Goal: Task Accomplishment & Management: Complete application form

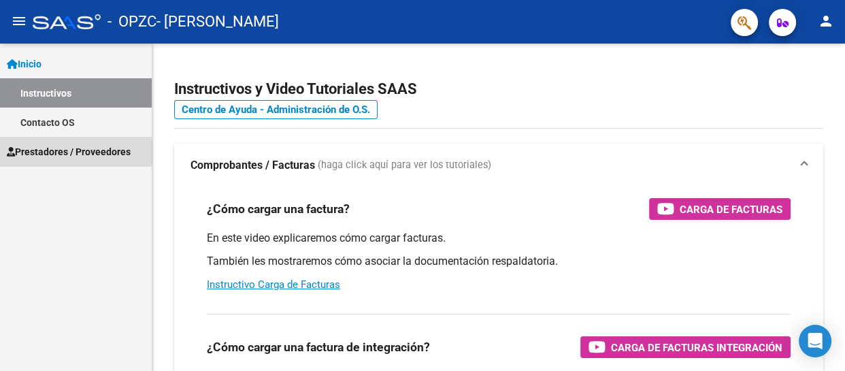
click at [67, 152] on span "Prestadores / Proveedores" at bounding box center [69, 151] width 124 height 15
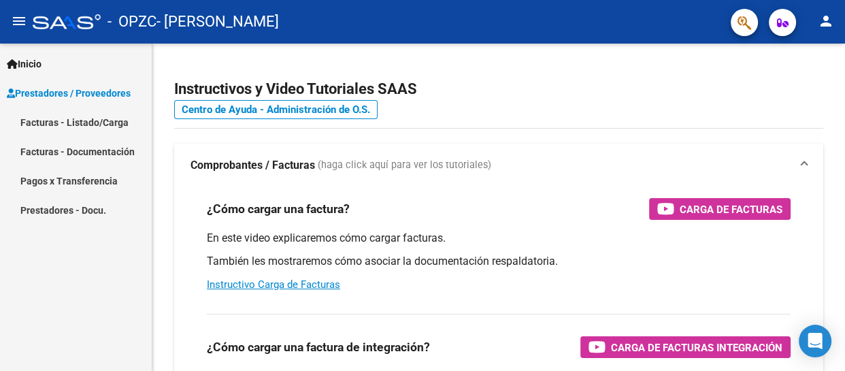
click at [81, 116] on link "Facturas - Listado/Carga" at bounding box center [76, 121] width 152 height 29
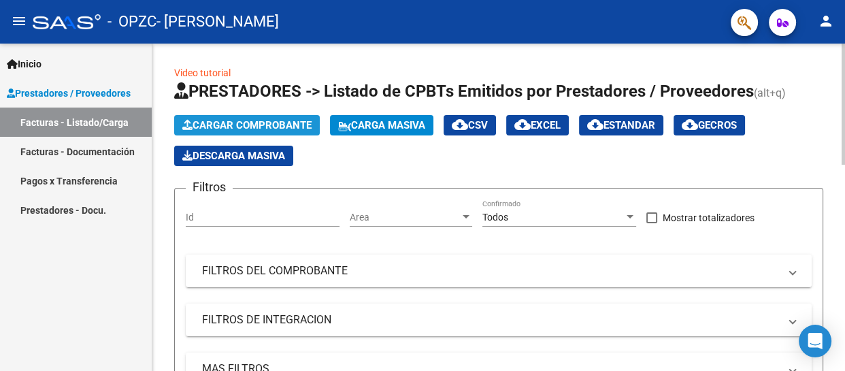
click at [246, 120] on span "Cargar Comprobante" at bounding box center [246, 125] width 129 height 12
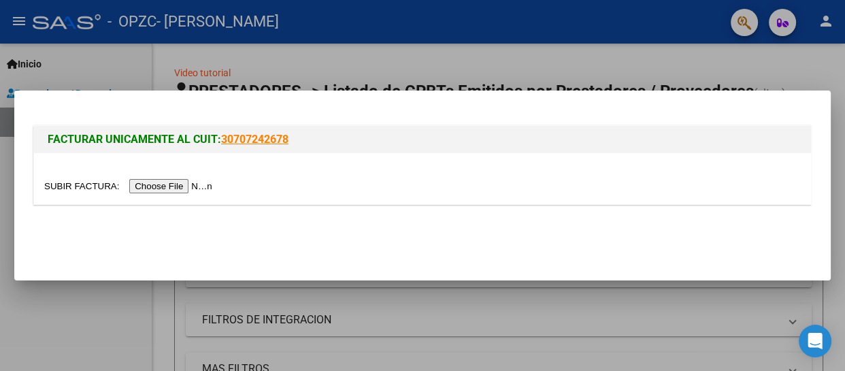
click at [202, 178] on div at bounding box center [422, 186] width 757 height 16
click at [201, 184] on input "file" at bounding box center [130, 186] width 172 height 14
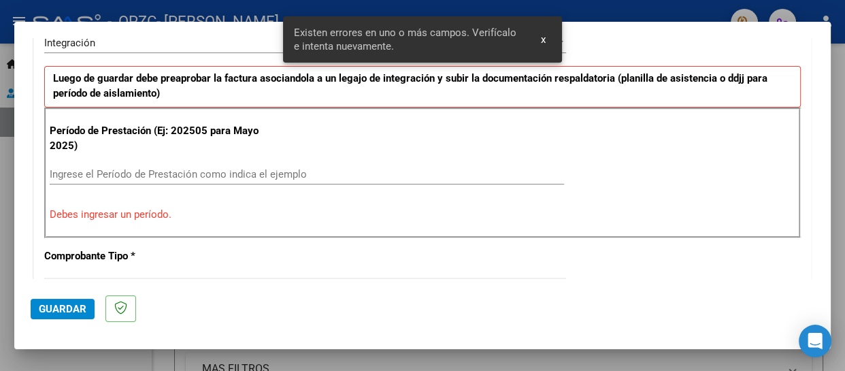
scroll to position [352, 0]
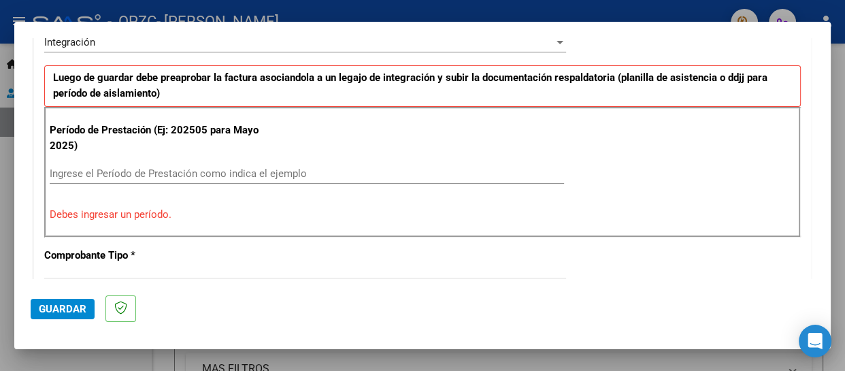
click at [190, 164] on div "Ingrese el Período de Prestación como indica el ejemplo" at bounding box center [307, 173] width 514 height 20
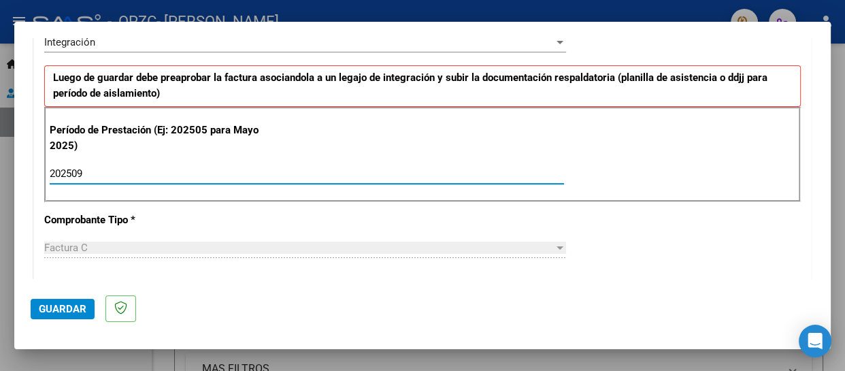
type input "202509"
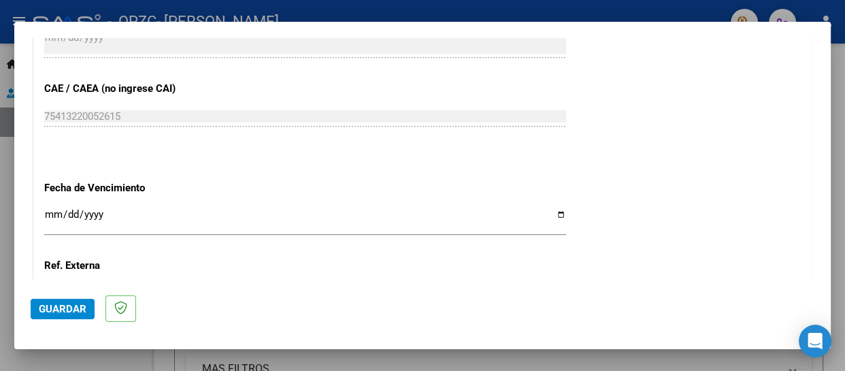
scroll to position [850, 0]
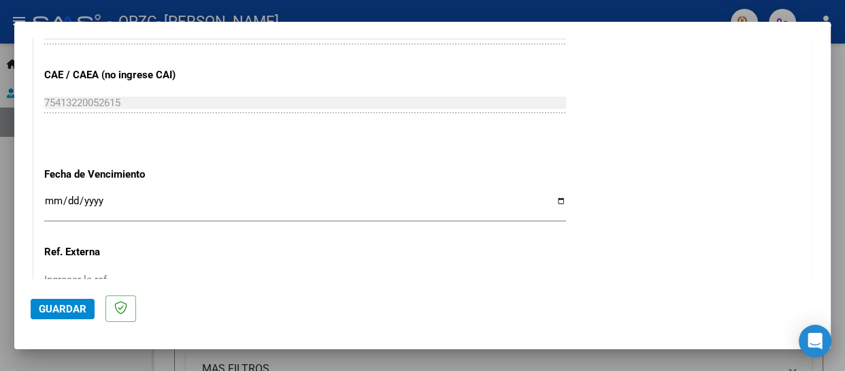
click at [551, 196] on input "Ingresar la fecha" at bounding box center [305, 206] width 522 height 22
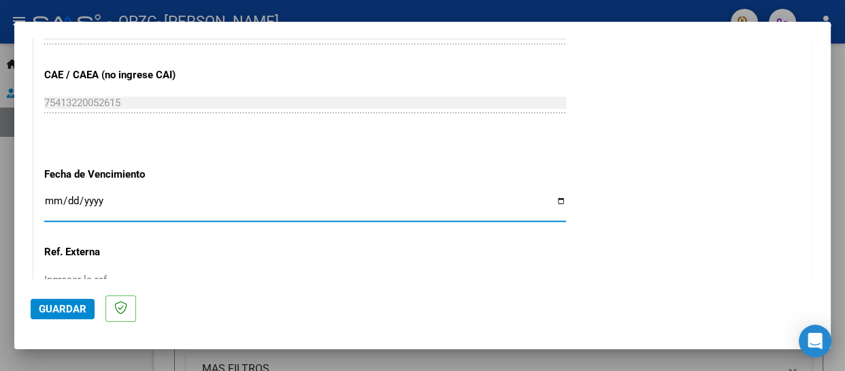
type input "[DATE]"
click at [73, 195] on input "[DATE]" at bounding box center [305, 206] width 522 height 22
type input "[DATE]"
click at [56, 196] on input "[DATE]" at bounding box center [305, 206] width 522 height 22
type input "[DATE]"
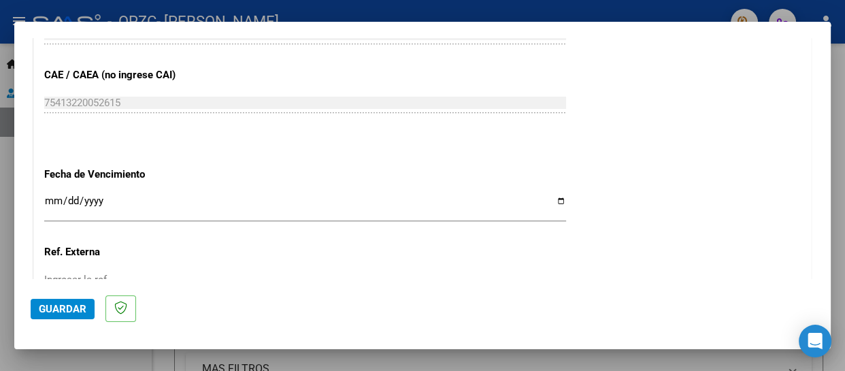
scroll to position [997, 0]
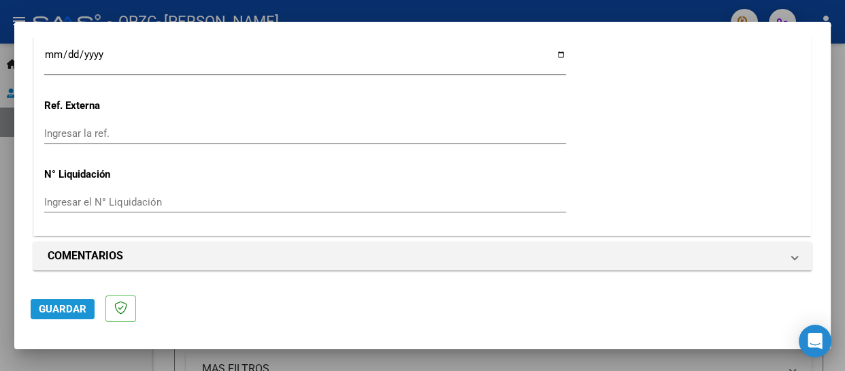
click at [68, 303] on span "Guardar" at bounding box center [63, 309] width 48 height 12
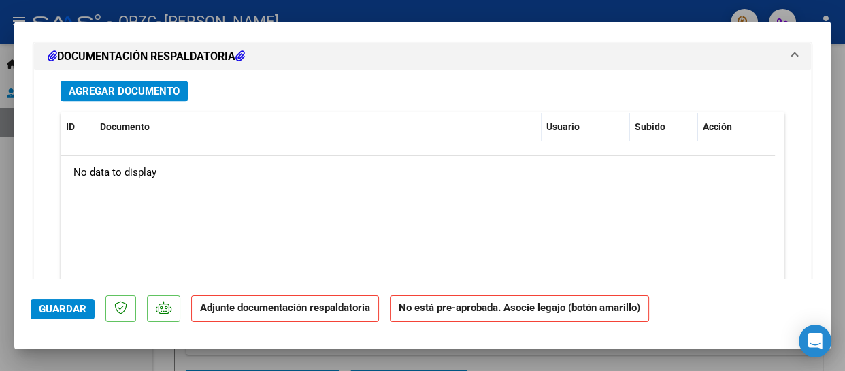
scroll to position [1316, 0]
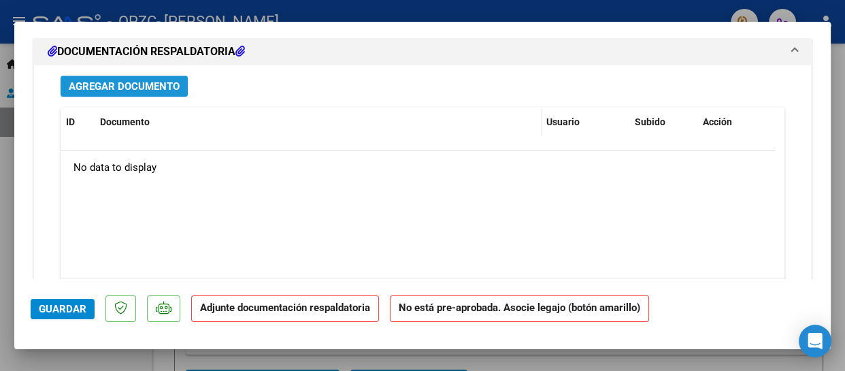
click at [127, 81] on span "Agregar Documento" at bounding box center [124, 86] width 111 height 12
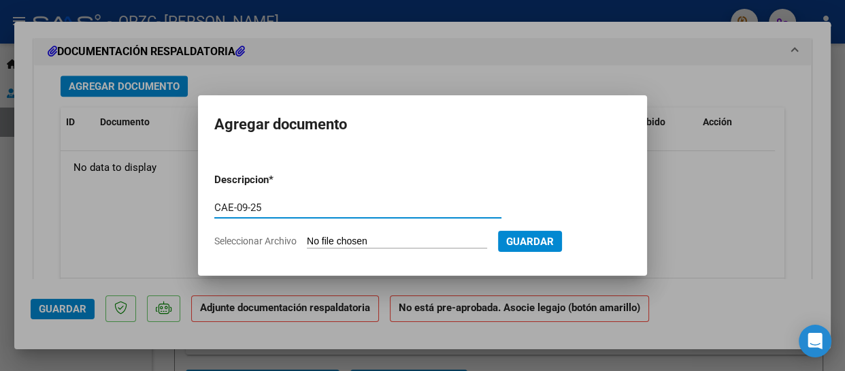
type input "CAE-09-25"
click at [395, 237] on input "Seleccionar Archivo" at bounding box center [397, 241] width 180 height 13
type input "C:\fakepath\CAE-[PERSON_NAME]-[DATE].pdf"
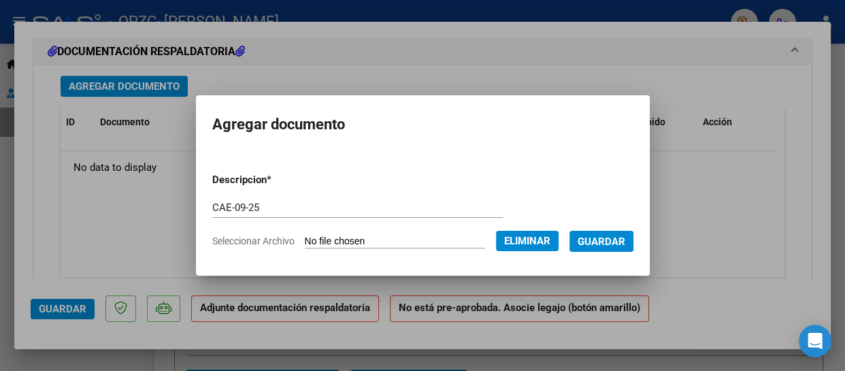
click at [611, 241] on span "Guardar" at bounding box center [602, 241] width 48 height 12
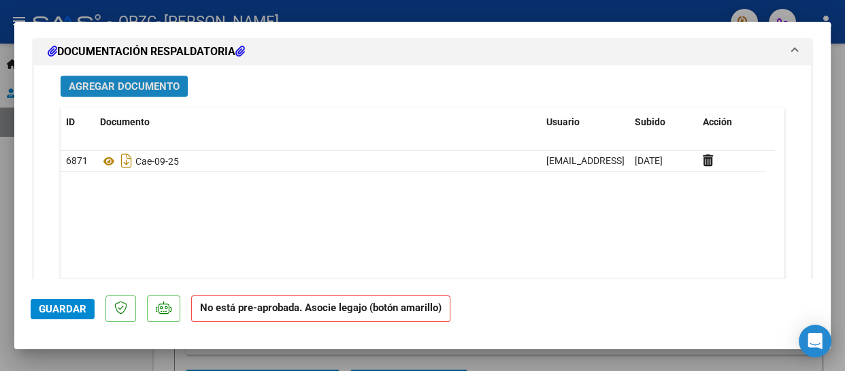
click at [148, 84] on span "Agregar Documento" at bounding box center [124, 86] width 111 height 12
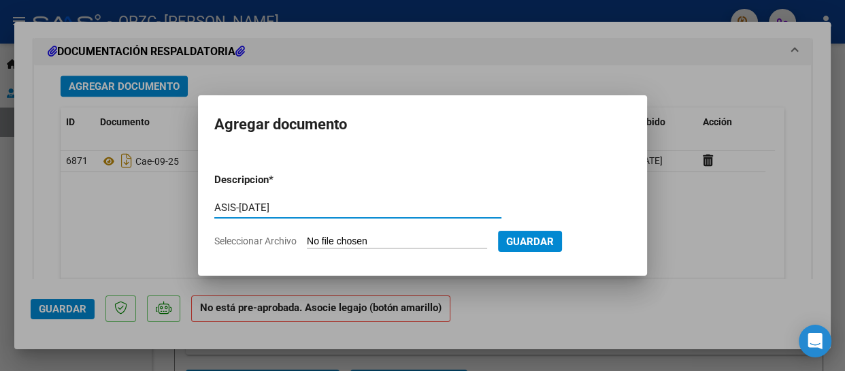
type input "ASIS-[DATE]"
click at [402, 236] on input "Seleccionar Archivo" at bounding box center [397, 241] width 180 height 13
type input "C:\fakepath\ASIS-[PERSON_NAME]-[DATE].pdf"
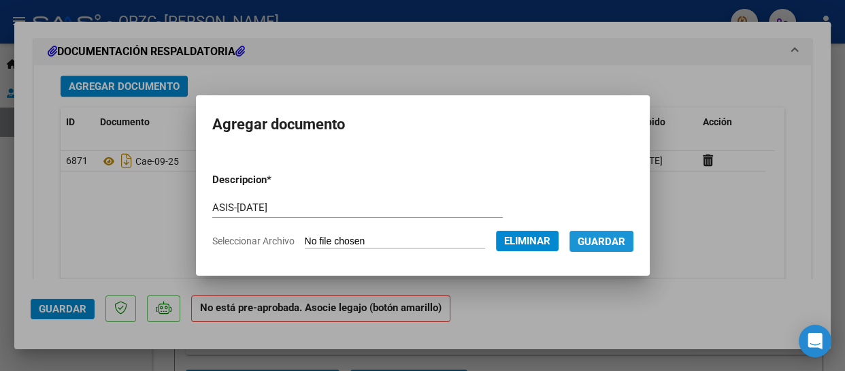
click at [603, 240] on span "Guardar" at bounding box center [602, 241] width 48 height 12
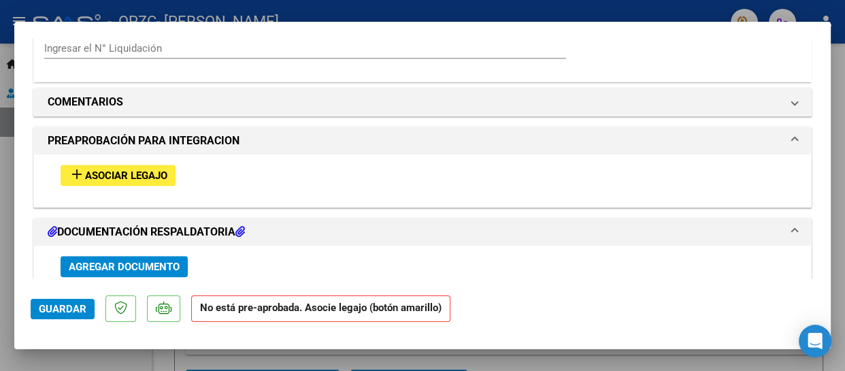
scroll to position [1131, 0]
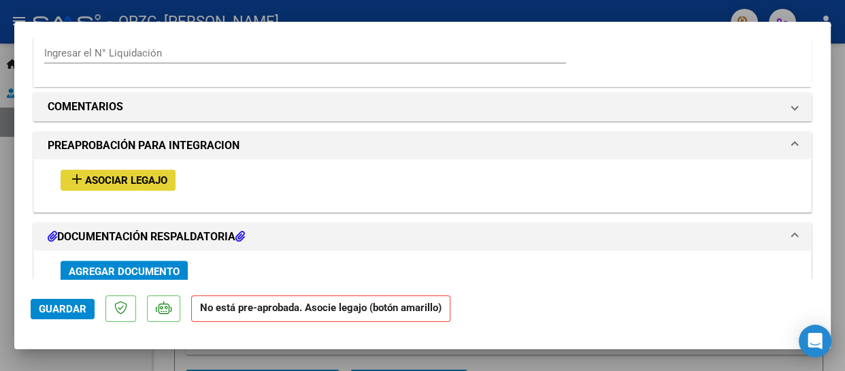
click at [132, 177] on span "Asociar Legajo" at bounding box center [126, 180] width 82 height 12
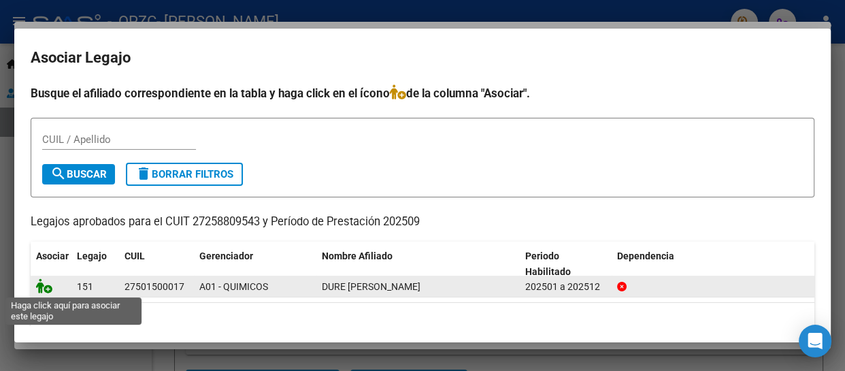
click at [48, 290] on icon at bounding box center [44, 285] width 16 height 15
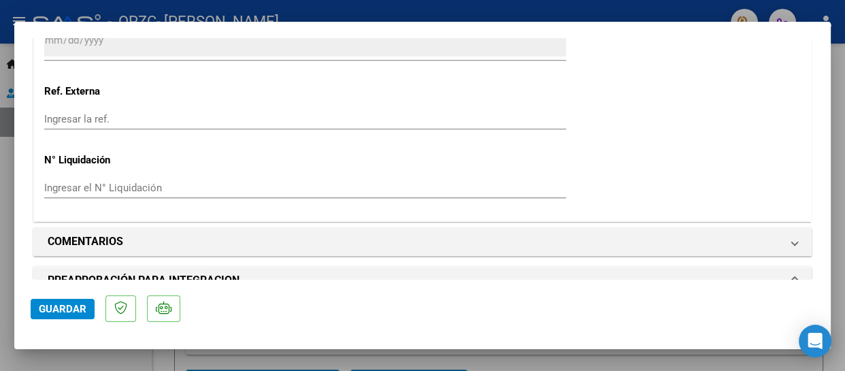
scroll to position [1026, 0]
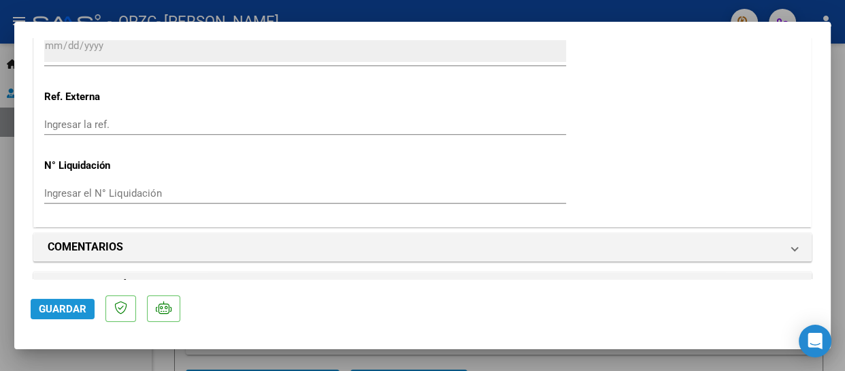
click at [67, 303] on span "Guardar" at bounding box center [63, 309] width 48 height 12
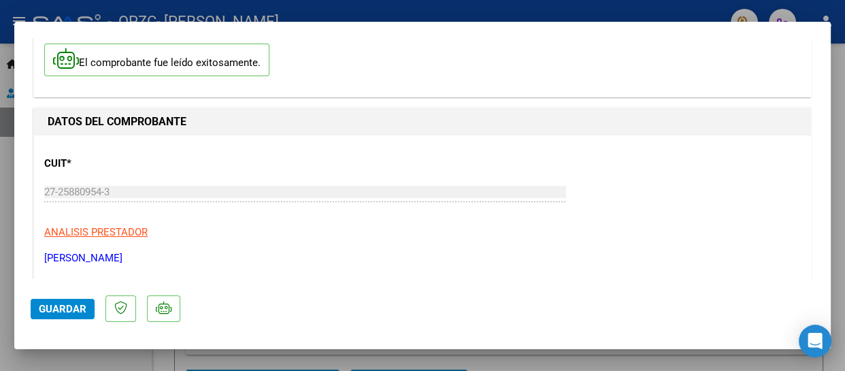
scroll to position [0, 0]
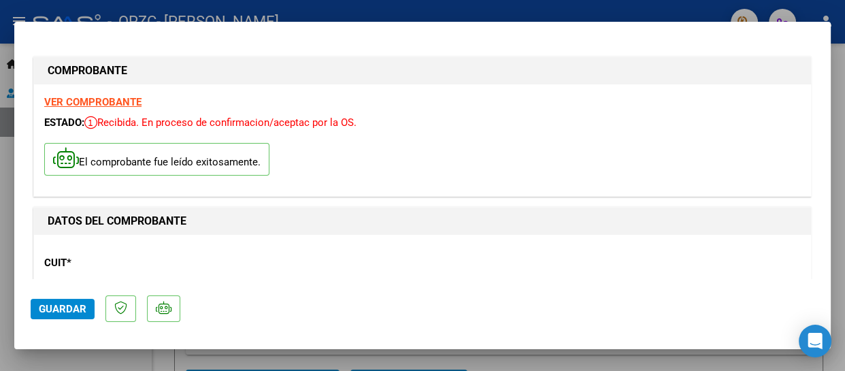
click at [9, 161] on div at bounding box center [422, 185] width 845 height 371
